Goal: Navigation & Orientation: Find specific page/section

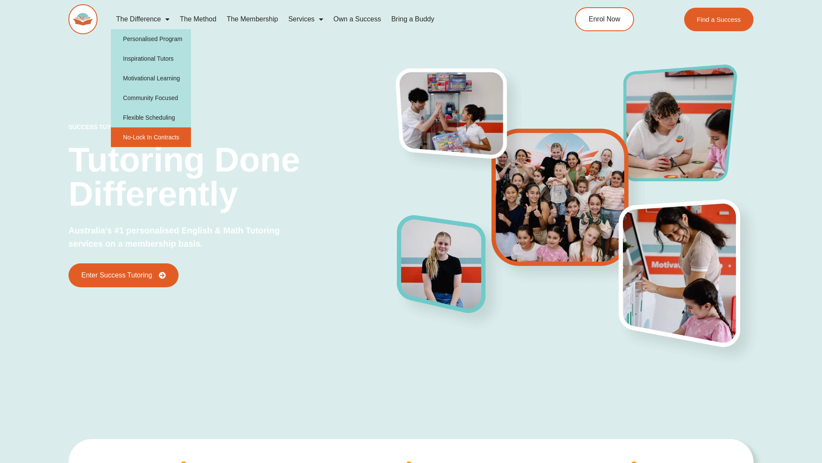
click at [148, 133] on link "No-Lock In Contracts" at bounding box center [151, 138] width 80 height 20
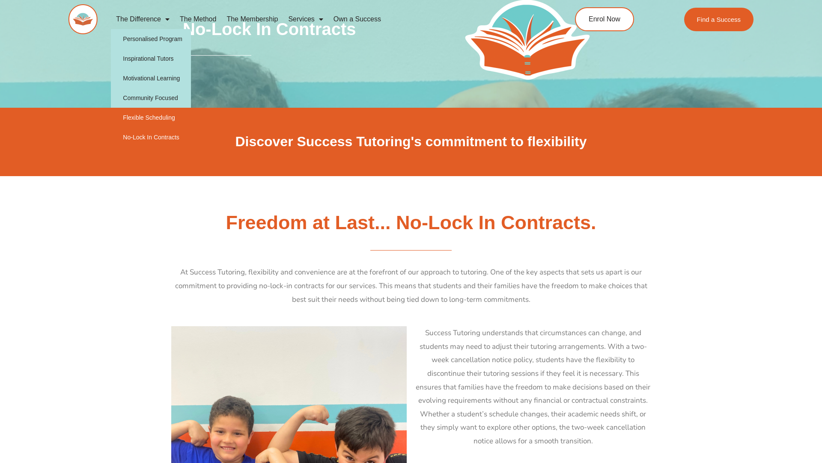
click at [154, 116] on link "Flexible Scheduling" at bounding box center [151, 118] width 80 height 20
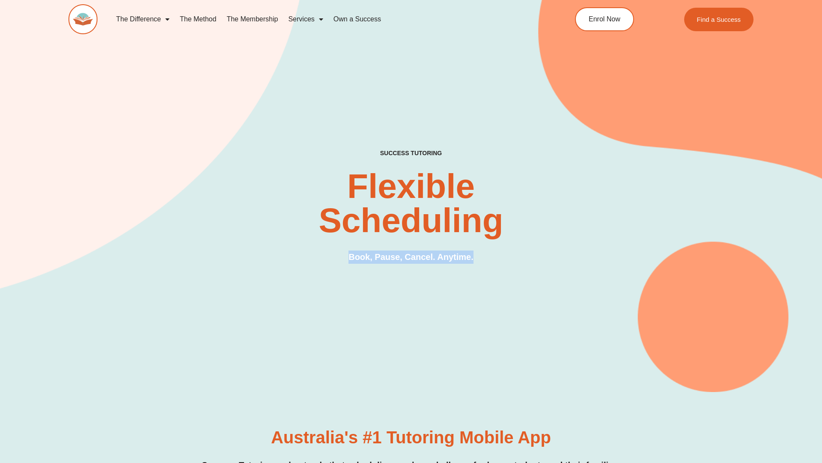
drag, startPoint x: 345, startPoint y: 258, endPoint x: 490, endPoint y: 259, distance: 144.6
click at [490, 259] on div "SUCCESS TUTORING​ Flexible Scheduling Book, Pause, Cancel. Anytime." at bounding box center [410, 216] width 685 height 132
